Goal: Complete application form: Complete application form

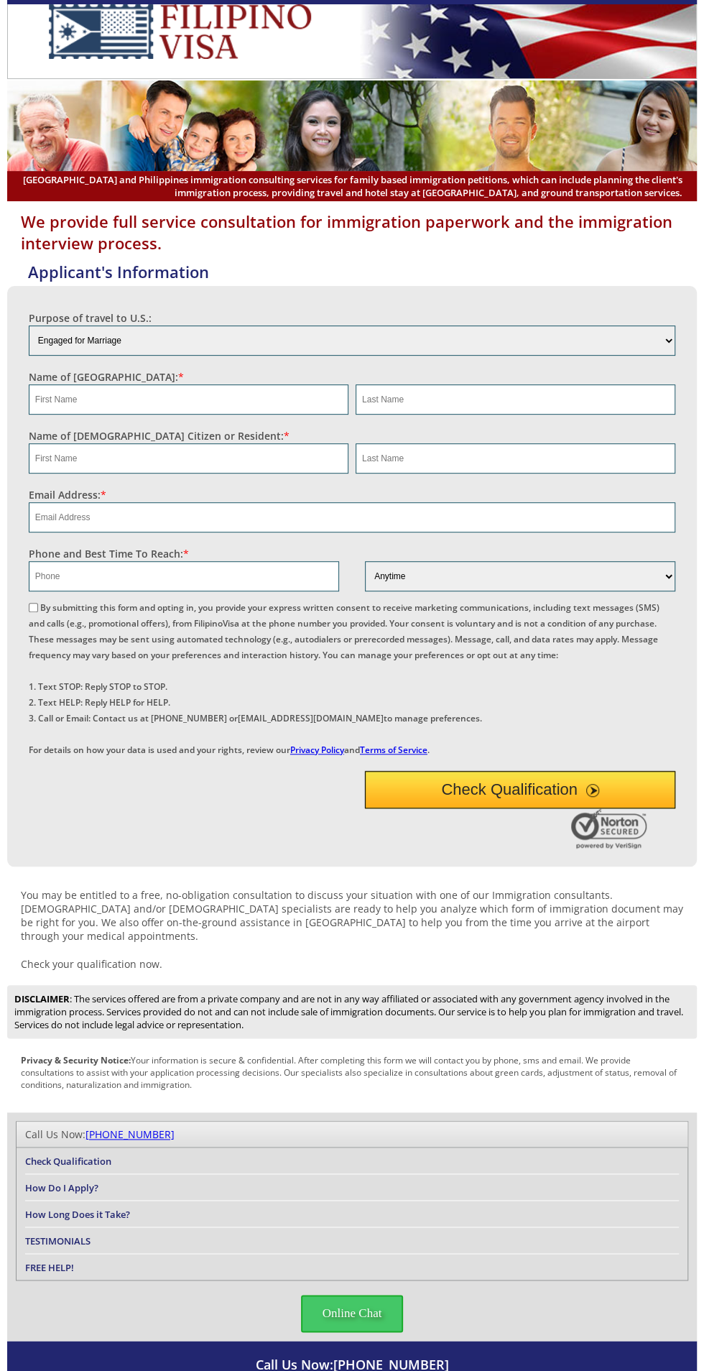
scroll to position [10, 0]
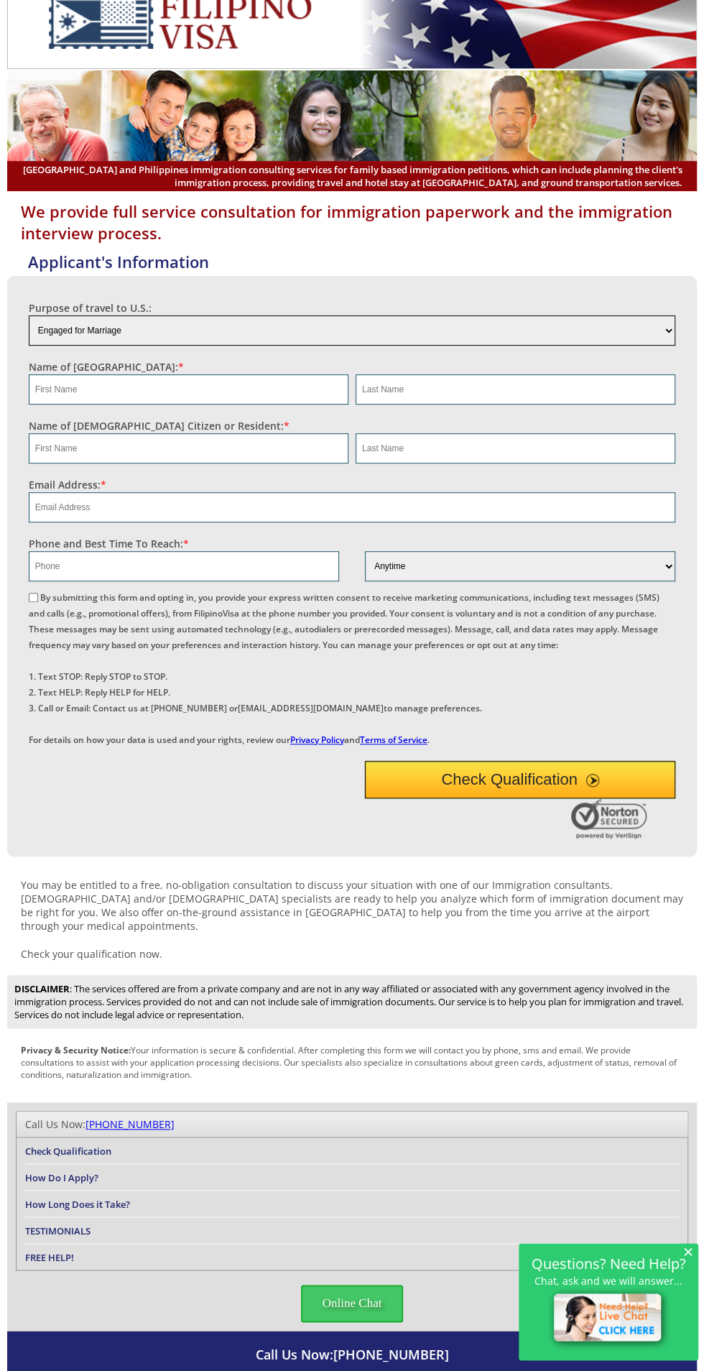
click at [200, 324] on select "Engaged for Marriage Already Married to [DEMOGRAPHIC_DATA] Citizen / Resident F…" at bounding box center [352, 330] width 647 height 30
click at [29, 315] on select "Engaged for Marriage Already Married to [DEMOGRAPHIC_DATA] Citizen / Resident F…" at bounding box center [352, 330] width 647 height 30
click at [216, 328] on select "Engaged for Marriage Already Married to [DEMOGRAPHIC_DATA] Citizen / Resident F…" at bounding box center [352, 330] width 647 height 30
select select "6"
click at [29, 315] on select "Engaged for Marriage Already Married to [DEMOGRAPHIC_DATA] Citizen / Resident F…" at bounding box center [352, 330] width 647 height 30
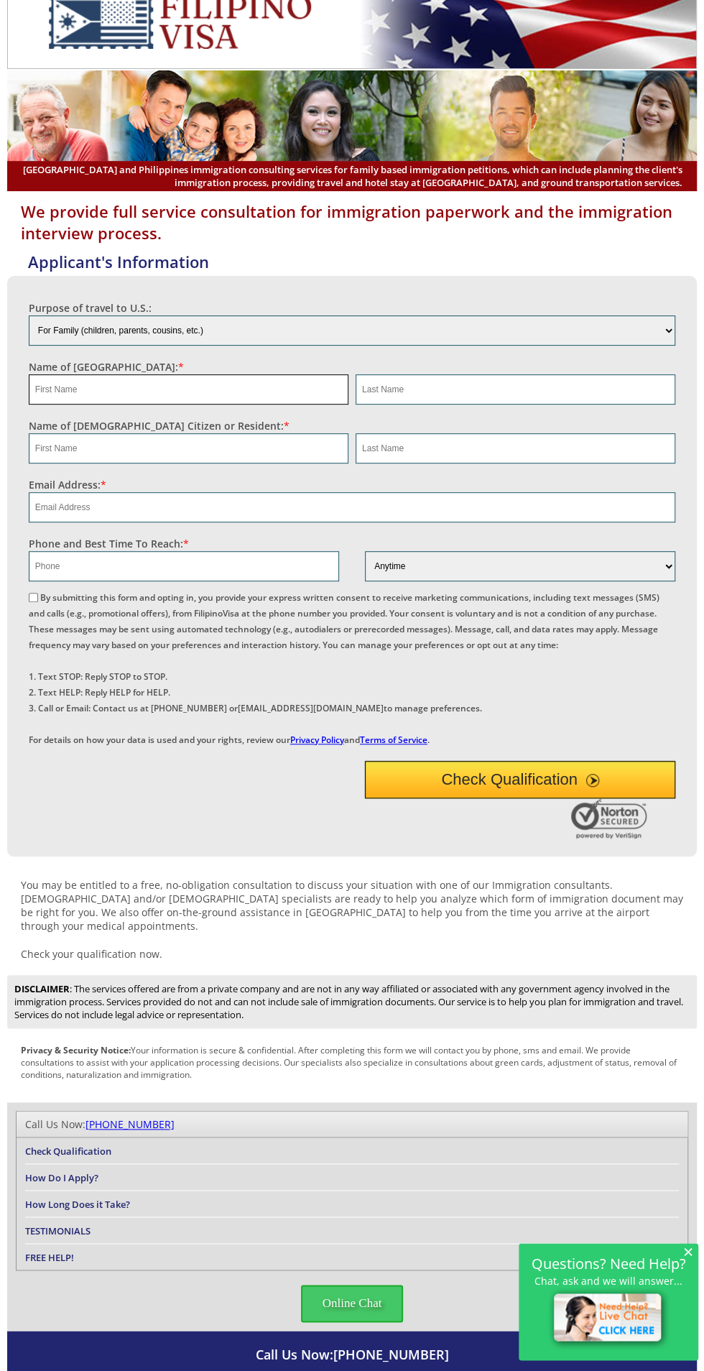
click at [250, 387] on input "text" at bounding box center [189, 389] width 320 height 30
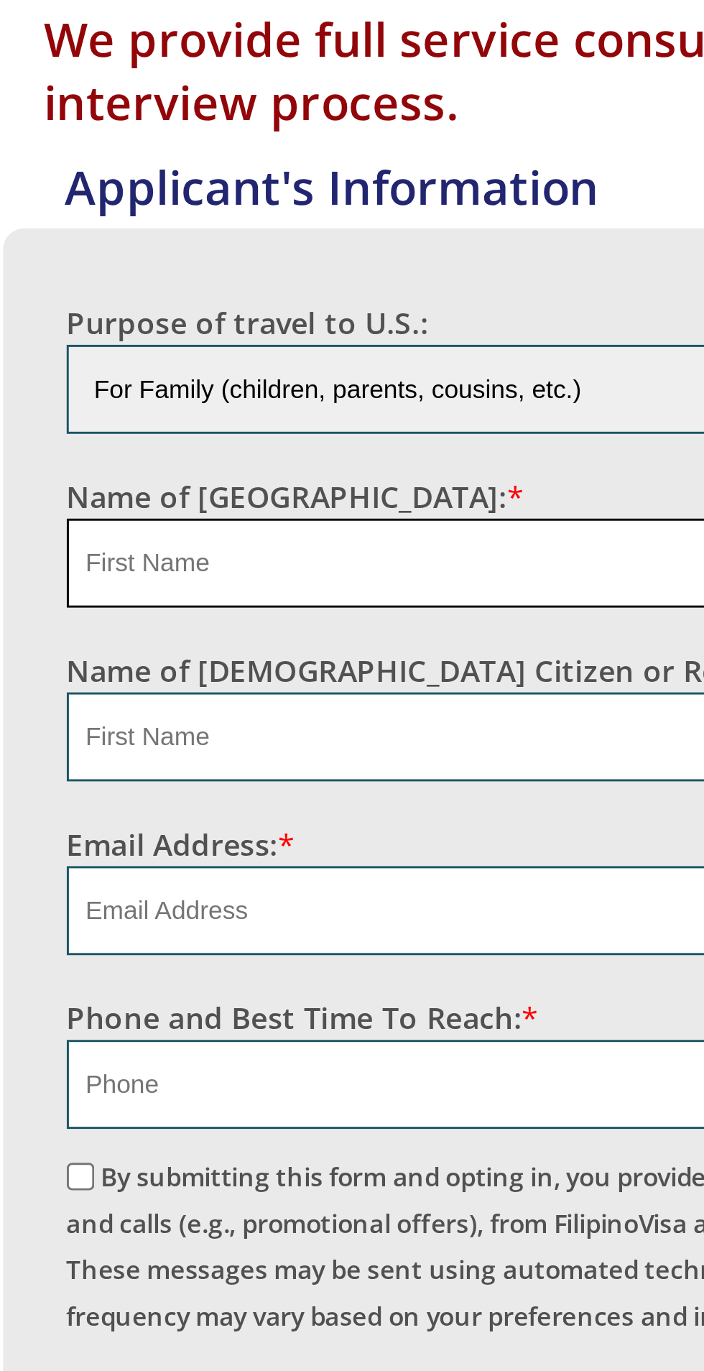
type input "[PERSON_NAME]"
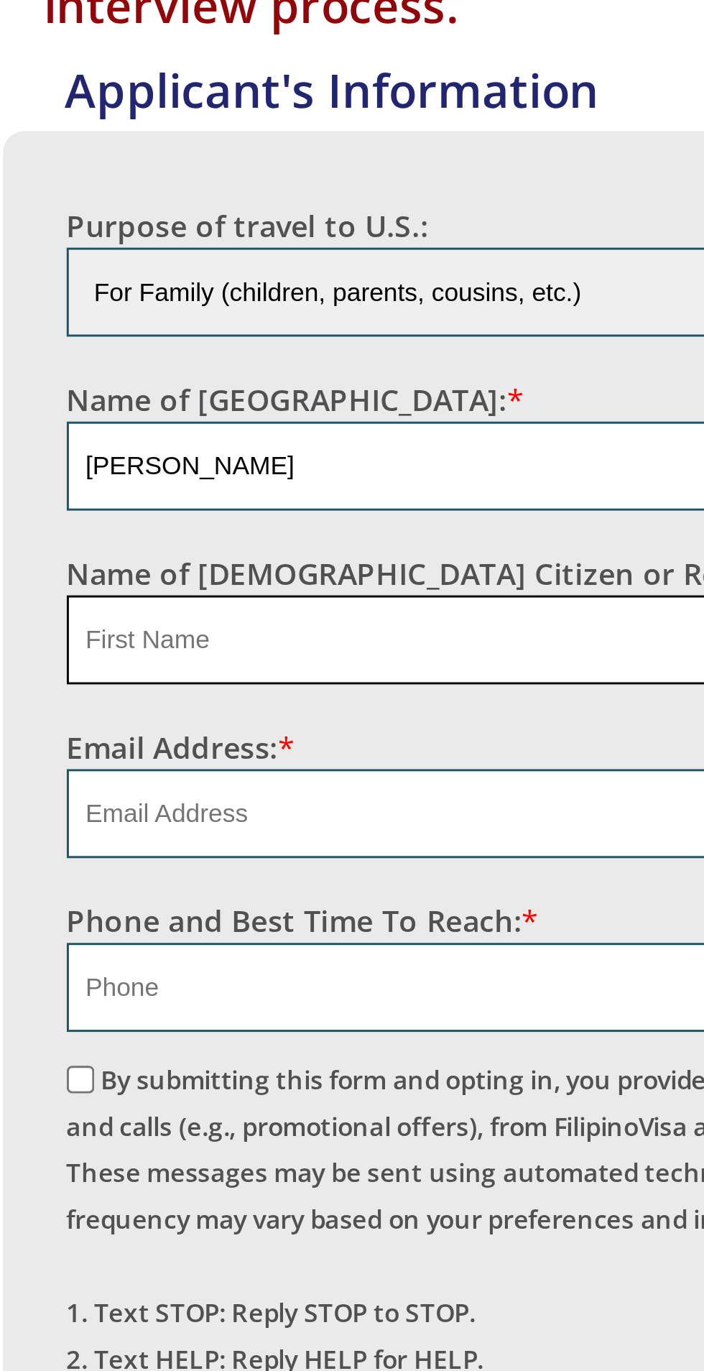
click at [134, 446] on input "text" at bounding box center [189, 448] width 320 height 30
type input "[PERSON_NAME]"
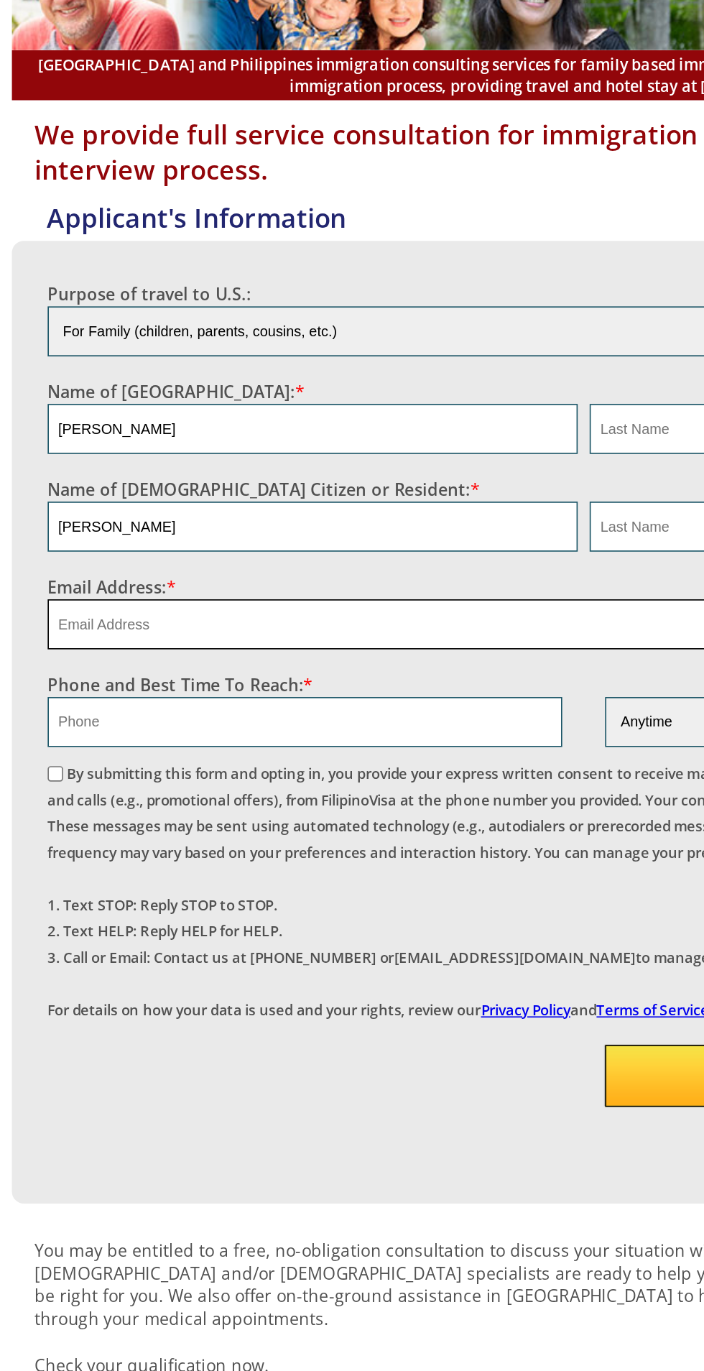
click at [208, 504] on input "email" at bounding box center [352, 507] width 647 height 30
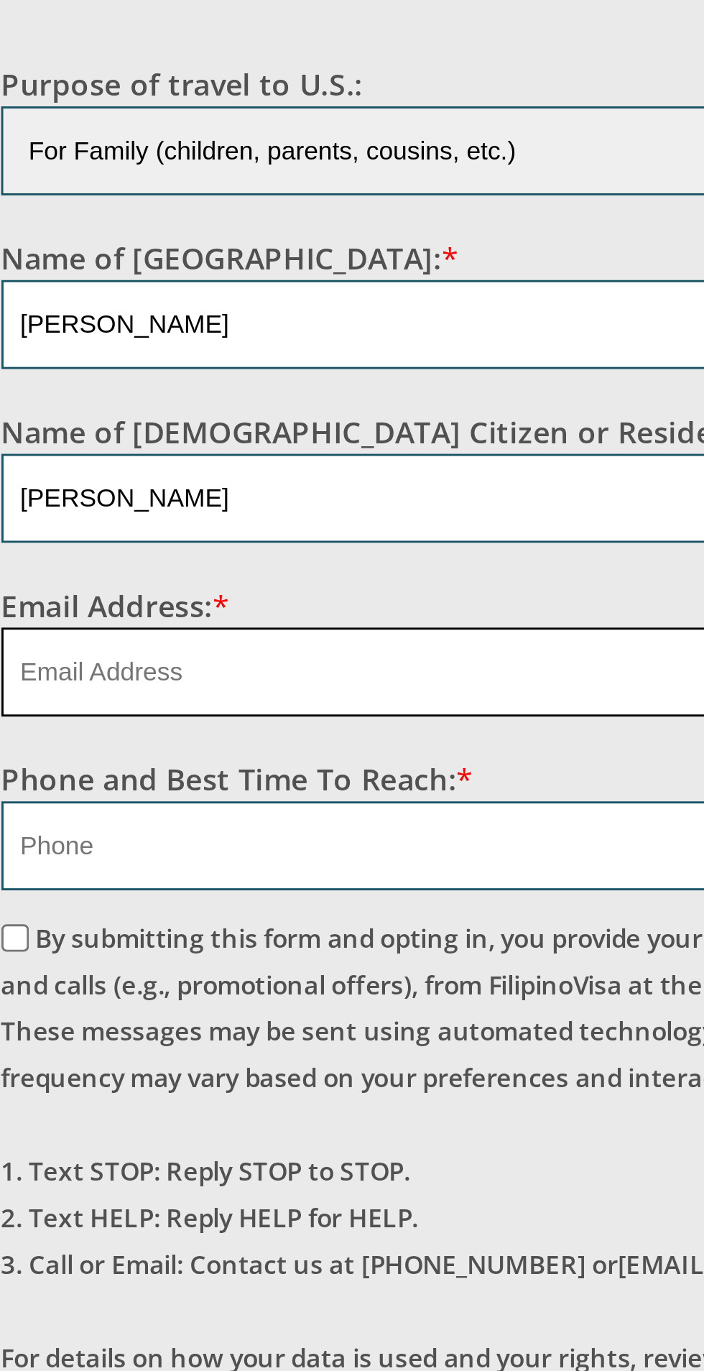
type input "[EMAIL_ADDRESS][DOMAIN_NAME]"
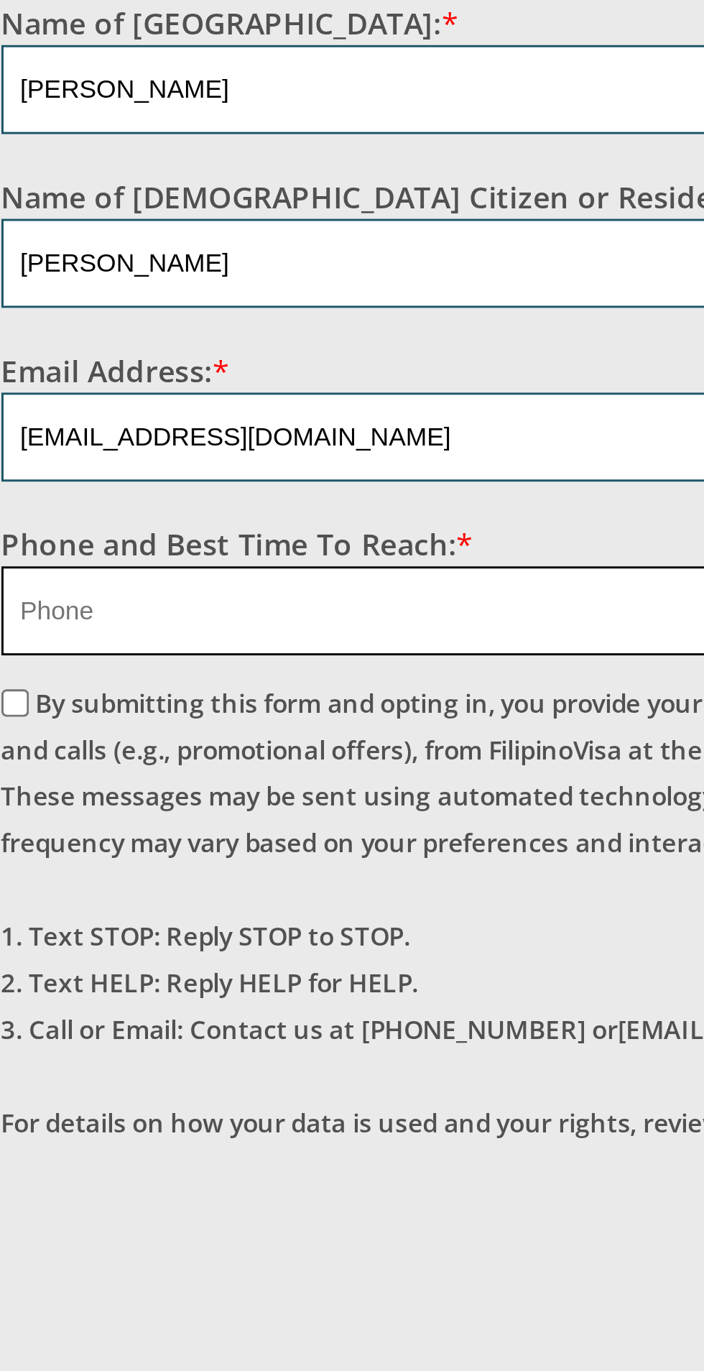
click at [142, 561] on input "text" at bounding box center [184, 566] width 310 height 30
type input "09538892231"
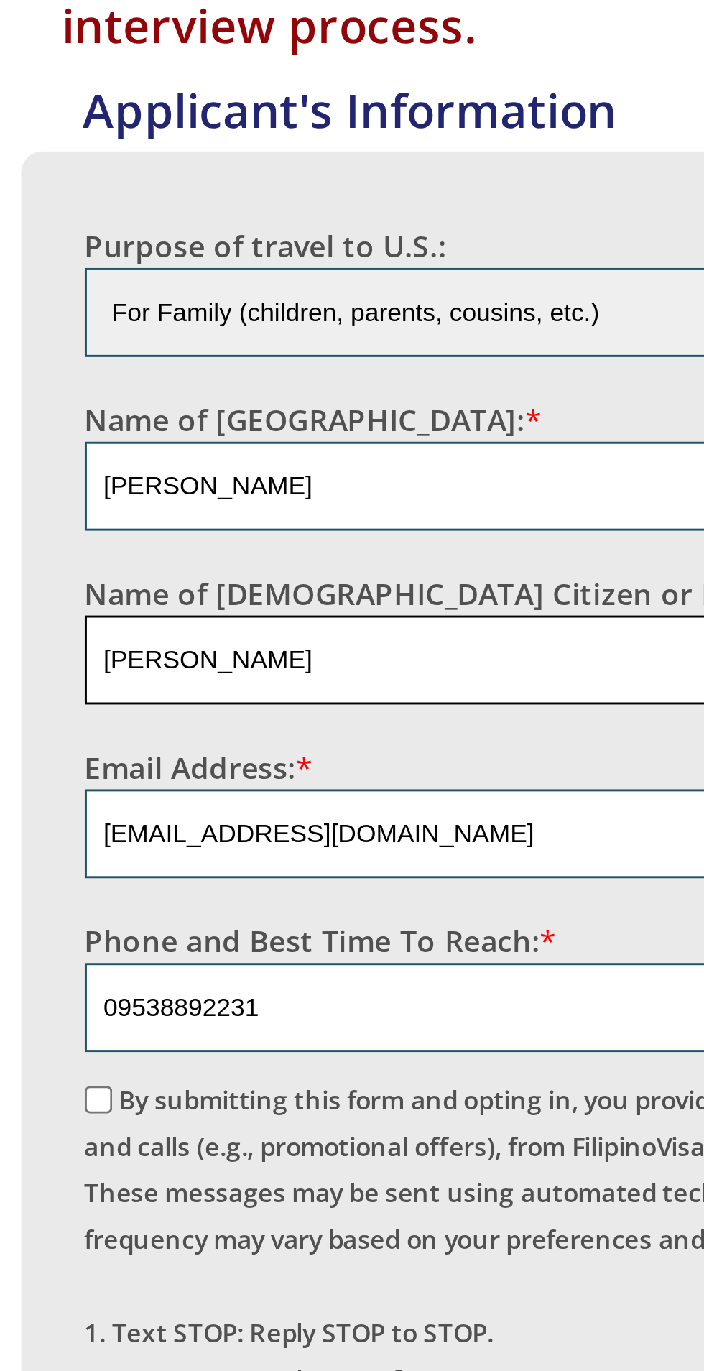
click at [119, 445] on input "[PERSON_NAME]" at bounding box center [189, 448] width 320 height 30
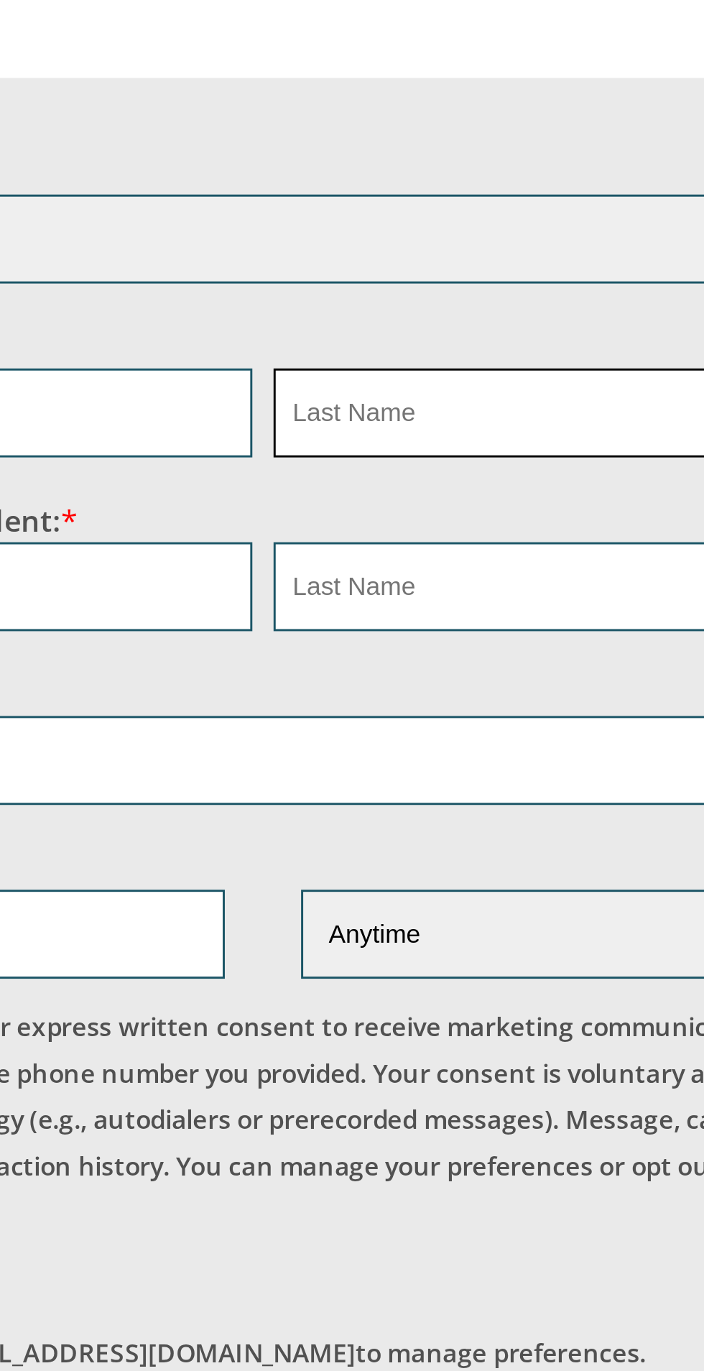
click at [460, 386] on input "text" at bounding box center [516, 389] width 320 height 30
type input "[PERSON_NAME]"
type input "Criswell"
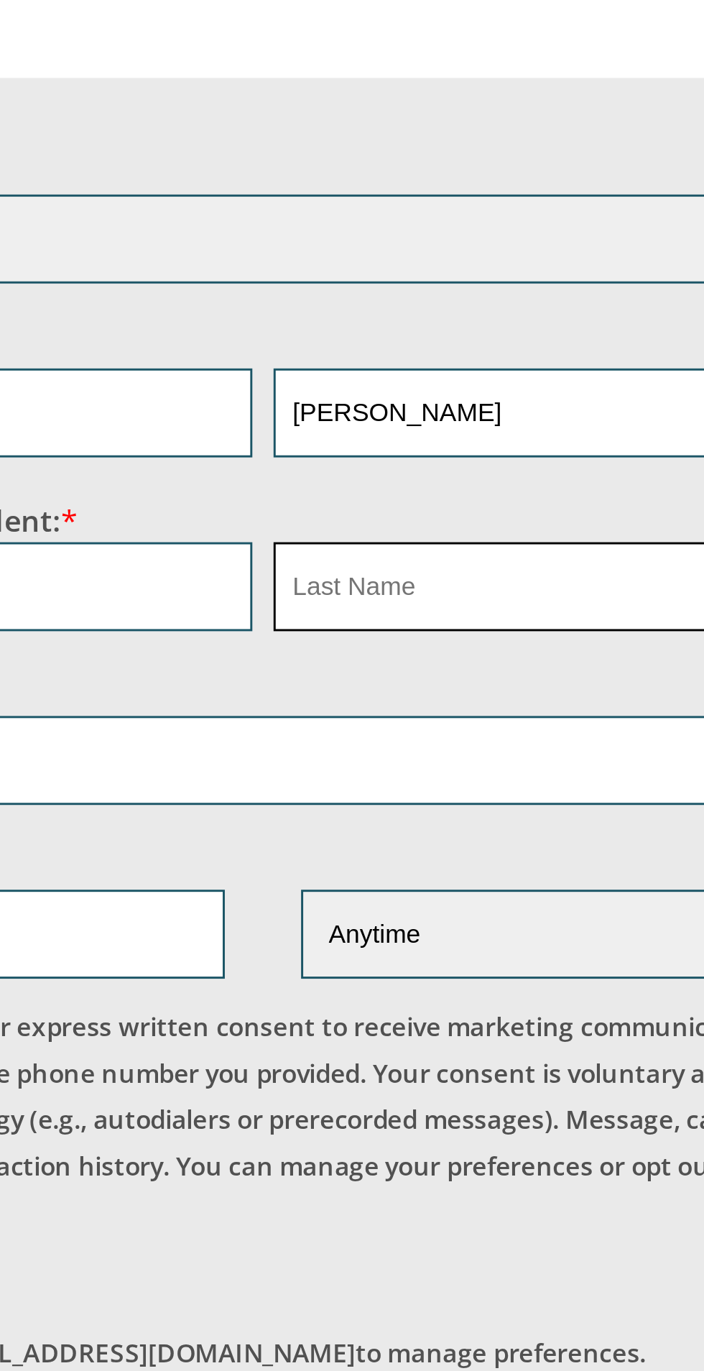
click at [437, 447] on input "text" at bounding box center [516, 448] width 320 height 30
type input "criswell"
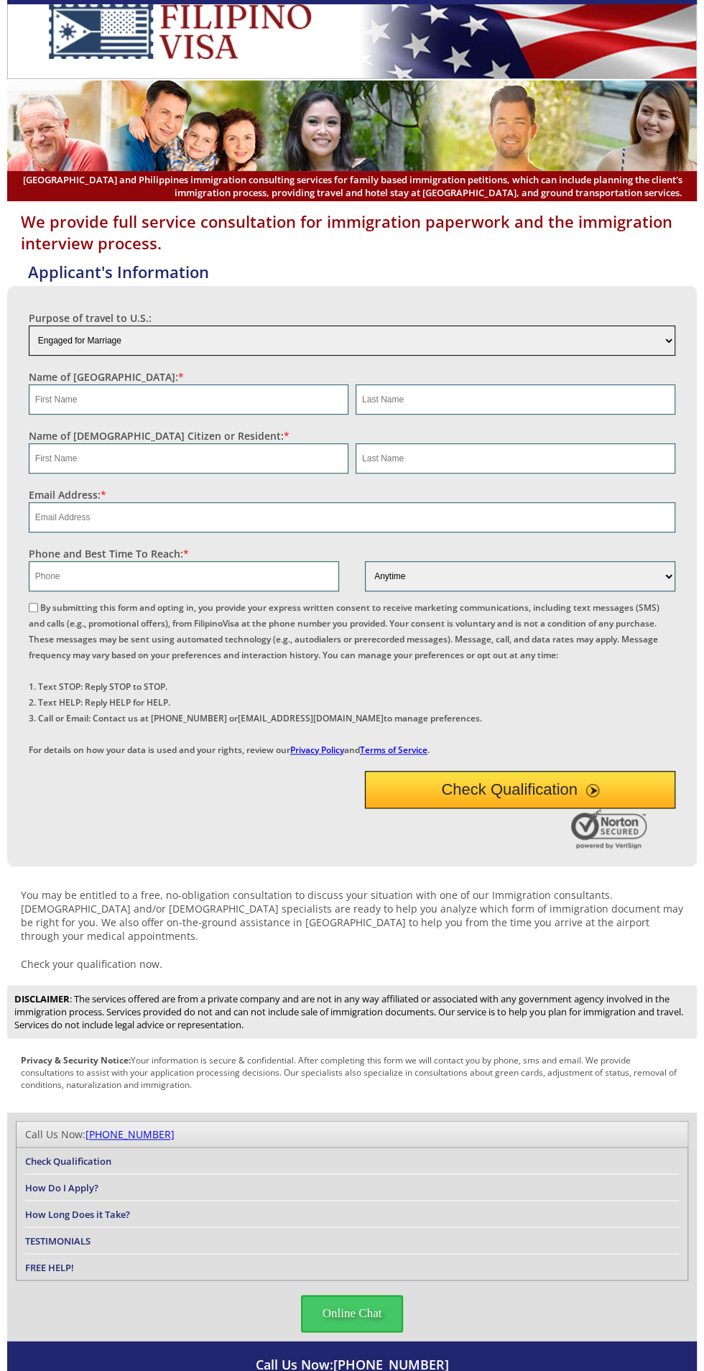
click at [131, 347] on select "Engaged for Marriage Already Married to [DEMOGRAPHIC_DATA] Citizen / Resident F…" at bounding box center [352, 340] width 647 height 30
select select "6"
click at [29, 325] on select "Engaged for Marriage Already Married to [DEMOGRAPHIC_DATA] Citizen / Resident F…" at bounding box center [352, 340] width 647 height 30
click at [256, 397] on input "text" at bounding box center [189, 399] width 320 height 30
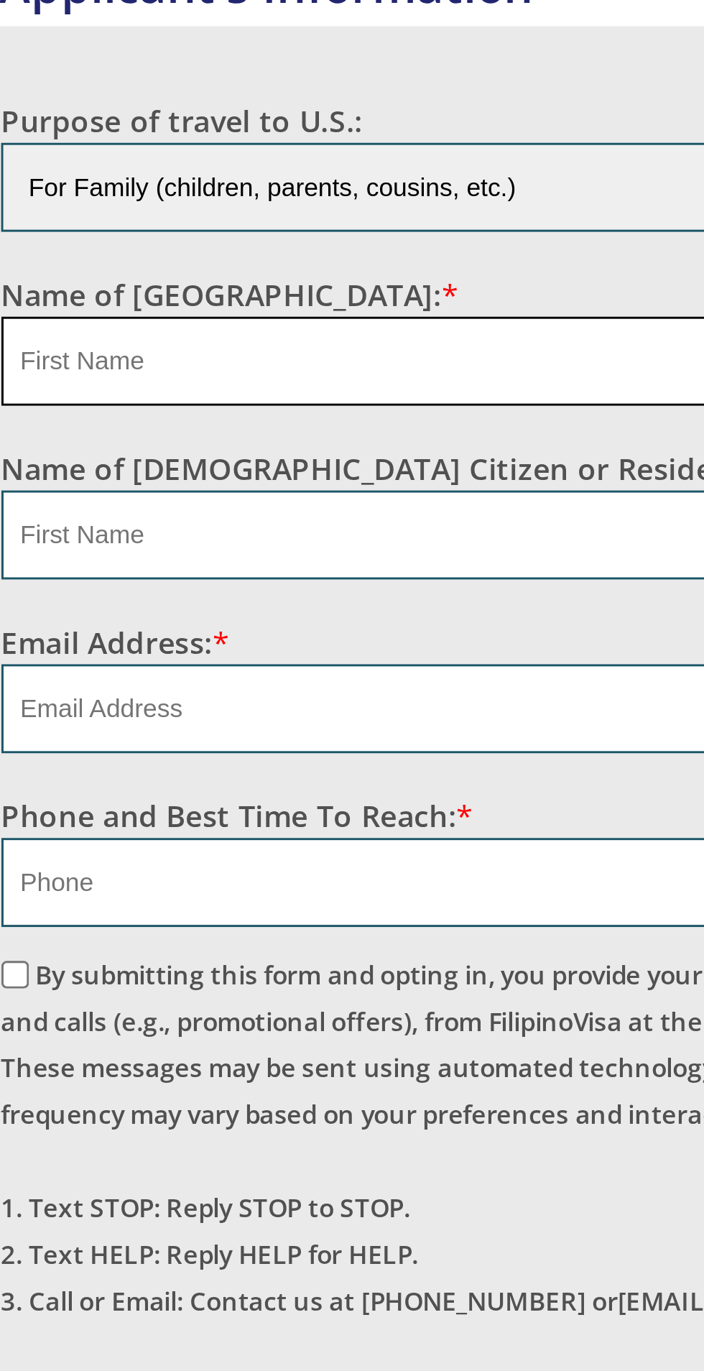
type input "[PERSON_NAME]"
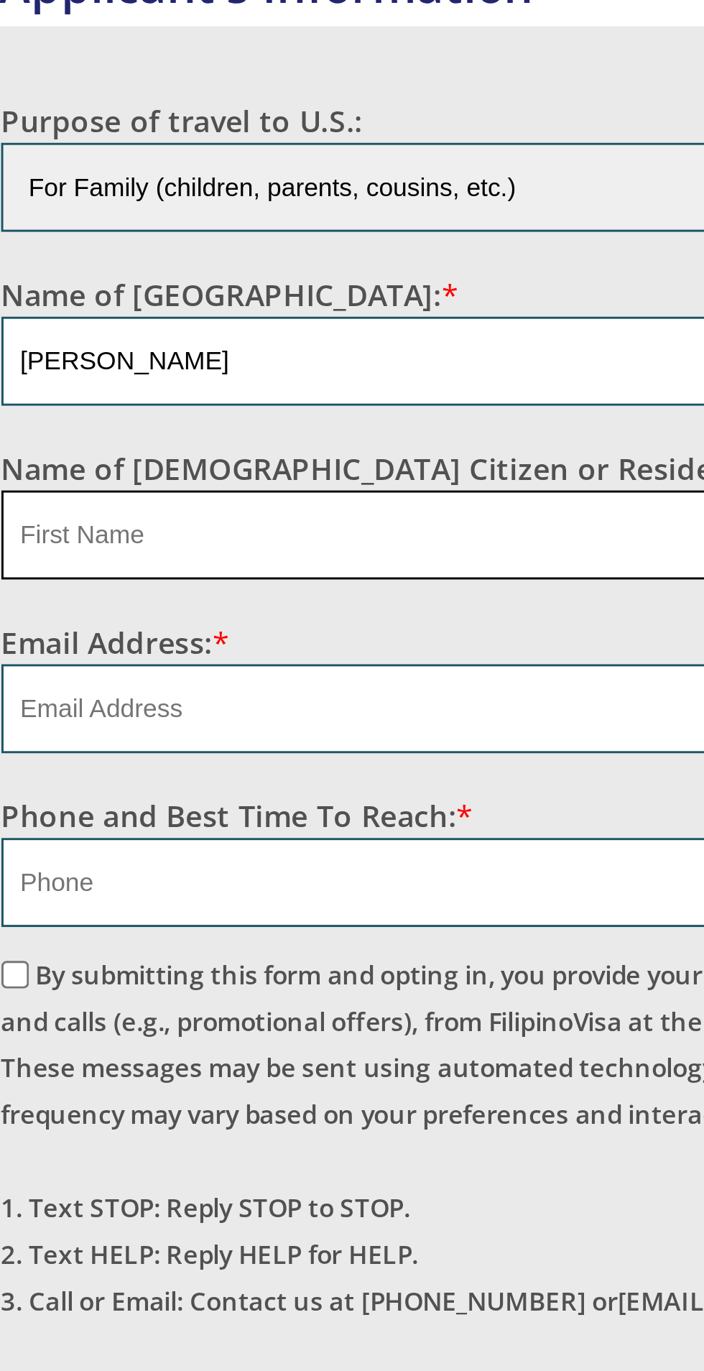
click at [123, 458] on input "text" at bounding box center [189, 458] width 320 height 30
type input "[PERSON_NAME]"
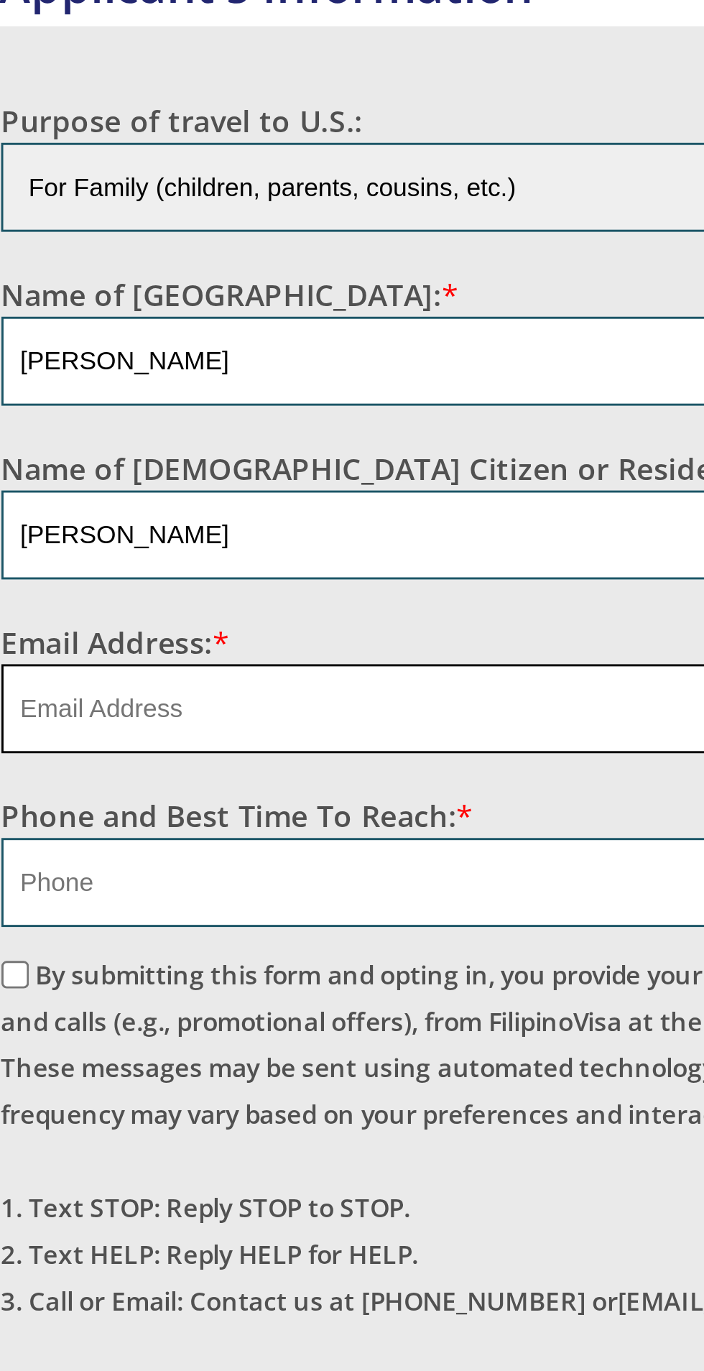
click at [106, 515] on input "email" at bounding box center [352, 517] width 647 height 30
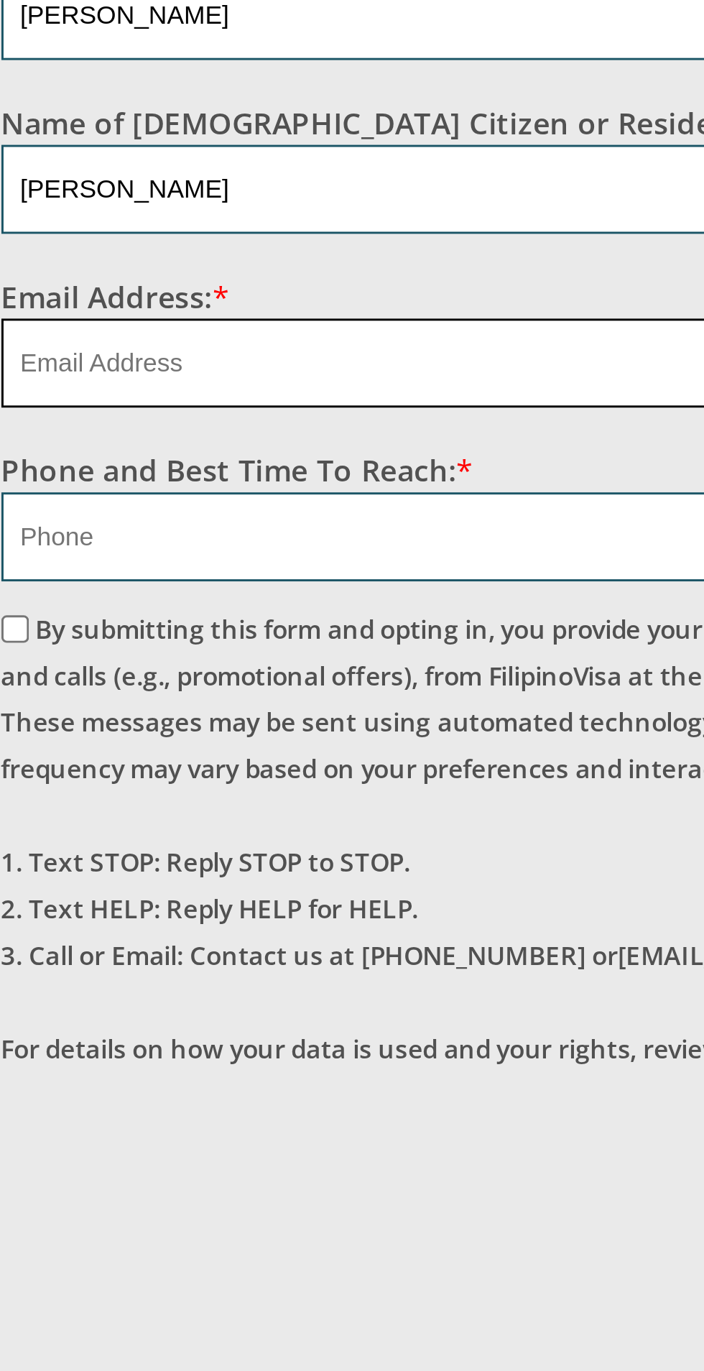
type input "[EMAIL_ADDRESS][DOMAIN_NAME]"
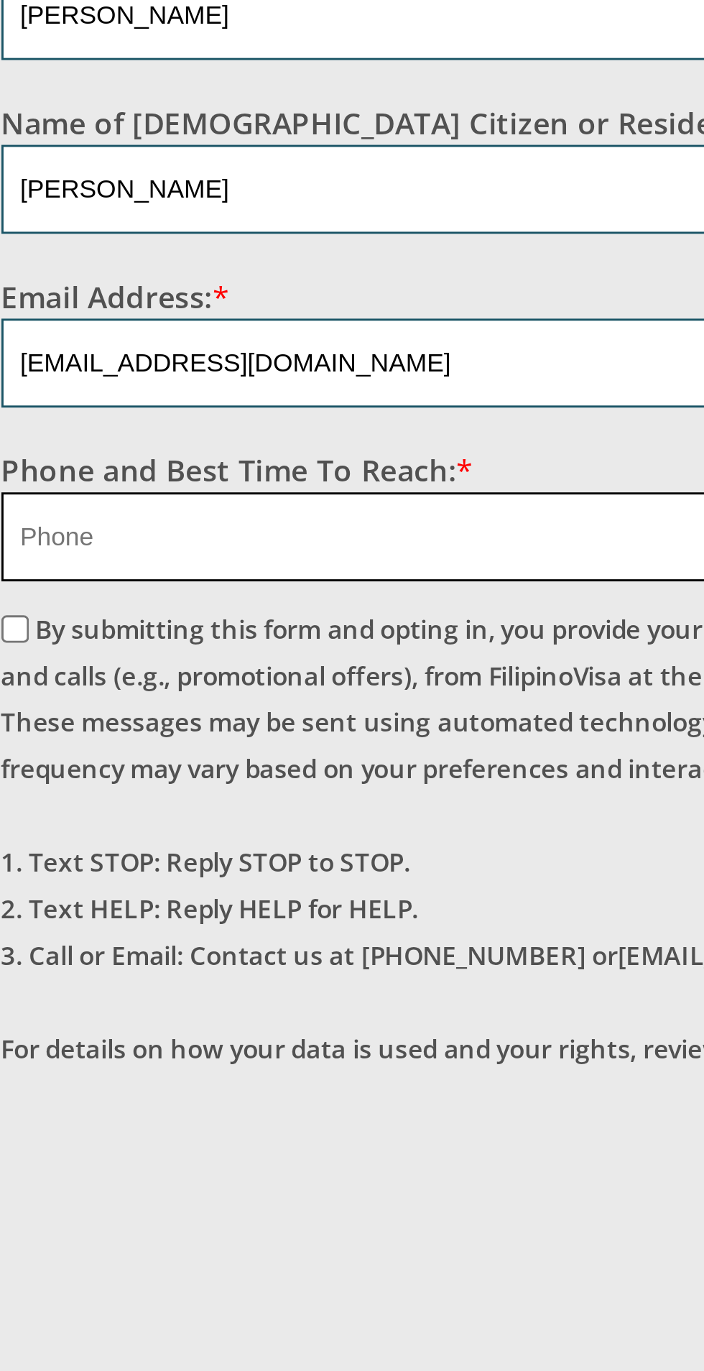
click at [131, 575] on input "text" at bounding box center [184, 576] width 310 height 30
type input "09538892231"
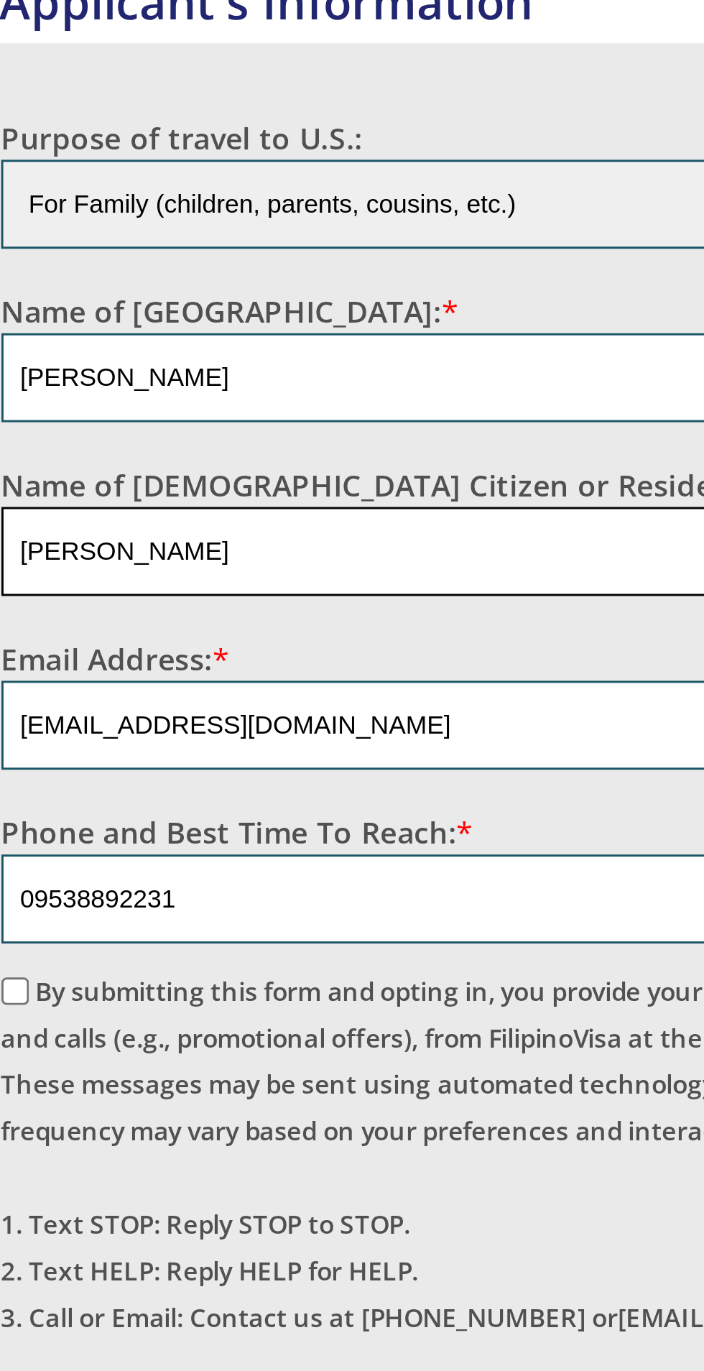
click at [118, 455] on input "[PERSON_NAME]" at bounding box center [189, 458] width 320 height 30
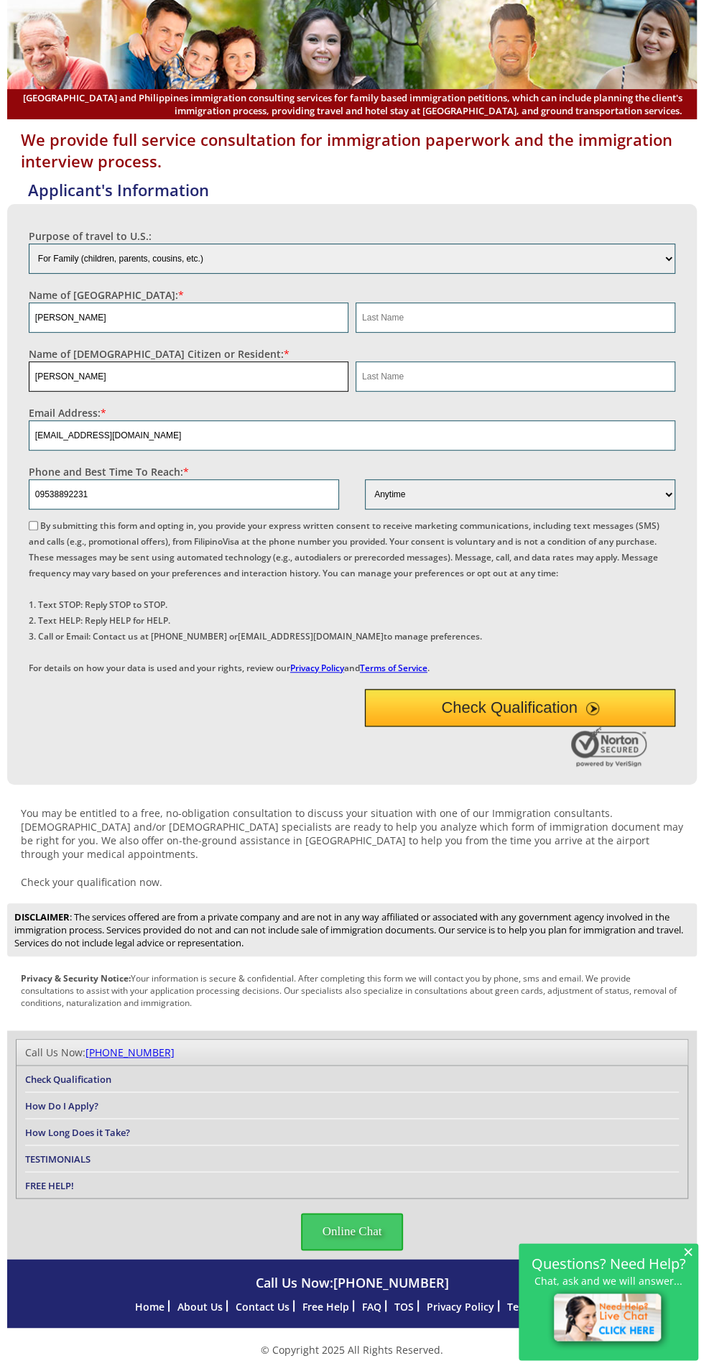
scroll to position [704, 0]
